Goal: Task Accomplishment & Management: Complete application form

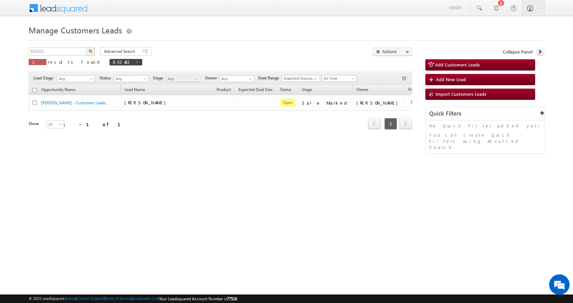
click at [39, 52] on input "832432" at bounding box center [58, 51] width 58 height 8
paste input "5074"
type input "835074"
click at [86, 47] on button "button" at bounding box center [90, 51] width 9 height 8
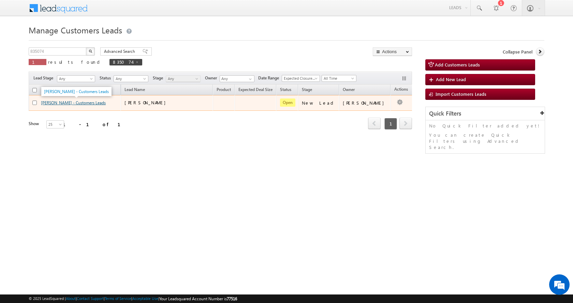
click at [55, 102] on link "[PERSON_NAME] - Customers Leads" at bounding box center [73, 102] width 65 height 5
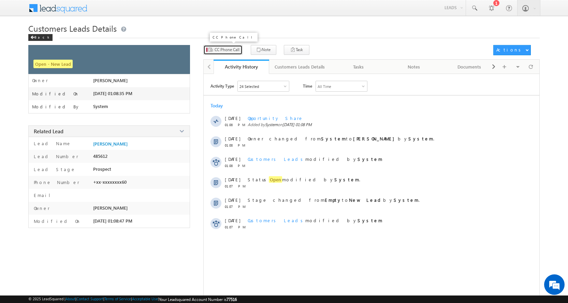
click at [229, 51] on span "CC Phone Call" at bounding box center [226, 50] width 25 height 6
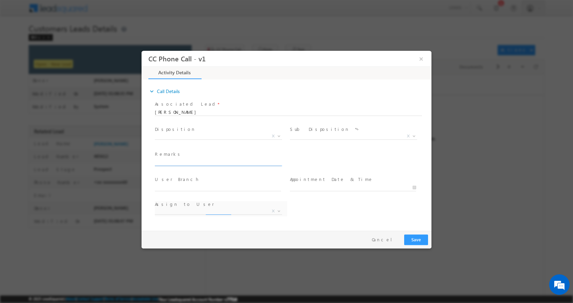
click at [180, 162] on input "text" at bounding box center [218, 162] width 126 height 7
select select "sachin.kumar2@sgrlimited.in"
type input "VISHNU BATRA- 9412549660-RENVOATION-LOAN-5 L-REG-AGE-58-BUSINESS-INCOME-50 K-EM…"
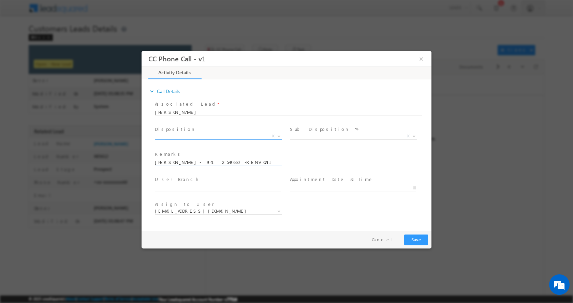
click at [278, 135] on b at bounding box center [279, 135] width 4 height 2
click at [279, 136] on b at bounding box center [279, 135] width 4 height 2
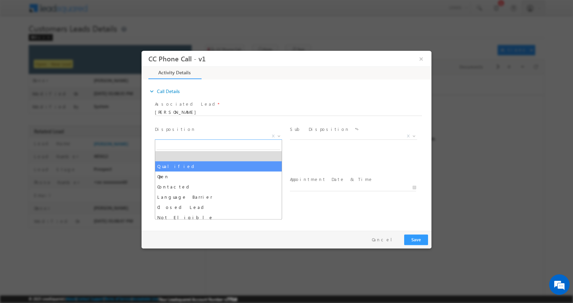
select select "Qualified"
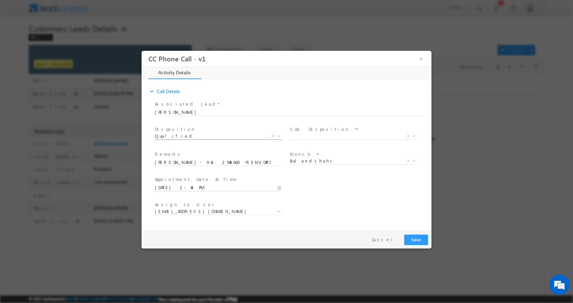
click at [278, 190] on input "09/05/2025 2:43 PM" at bounding box center [218, 187] width 126 height 7
type input "09/08/2025 1:43 PM"
type input "01"
click at [181, 180] on span at bounding box center [180, 181] width 5 height 5
type input "09/08/2025 12:43 PM"
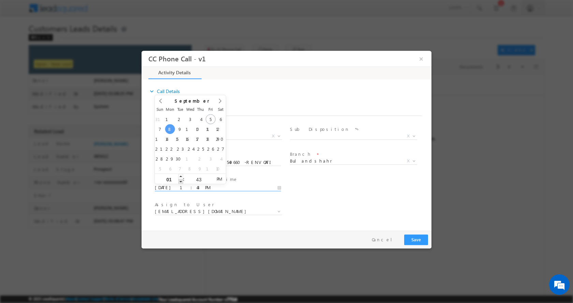
type input "12"
click at [181, 180] on span at bounding box center [180, 181] width 5 height 5
click at [412, 237] on button "Save" at bounding box center [416, 239] width 24 height 11
